Goal: Navigation & Orientation: Find specific page/section

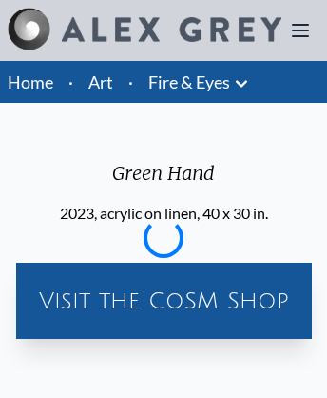
click at [188, 82] on link "Fire & Eyes" at bounding box center [189, 81] width 82 height 27
